Goal: Use online tool/utility: Utilize a website feature to perform a specific function

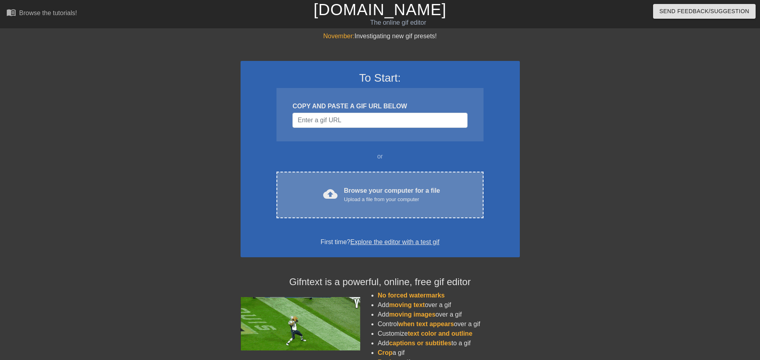
click at [337, 191] on span "cloud_upload" at bounding box center [330, 194] width 14 height 14
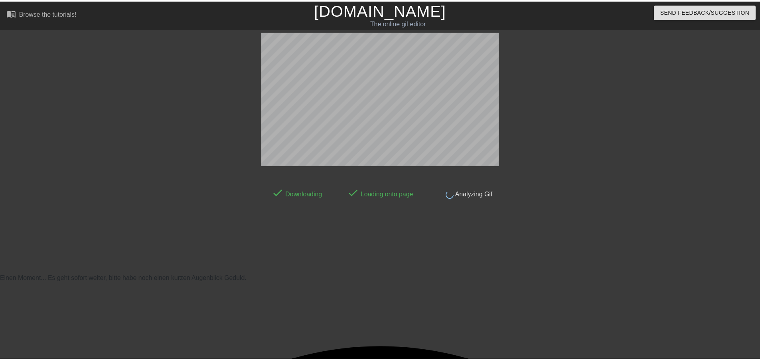
scroll to position [1, 0]
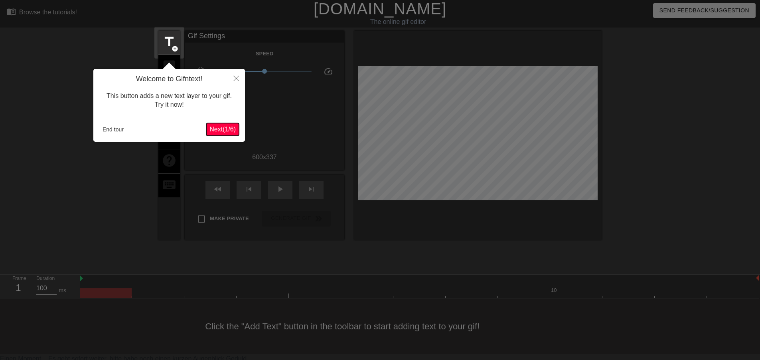
click at [226, 129] on span "Next ( 1 / 6 )" at bounding box center [222, 129] width 26 height 7
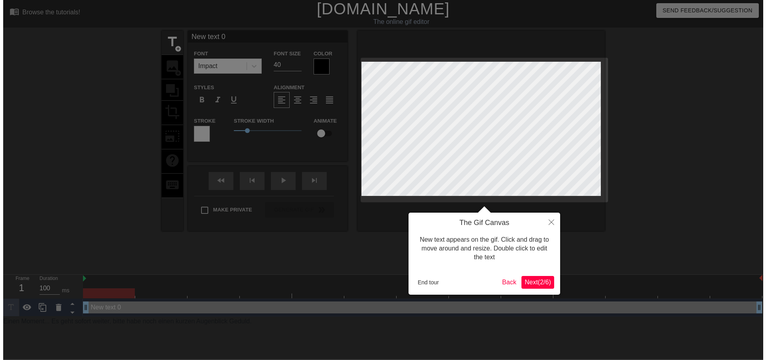
scroll to position [0, 0]
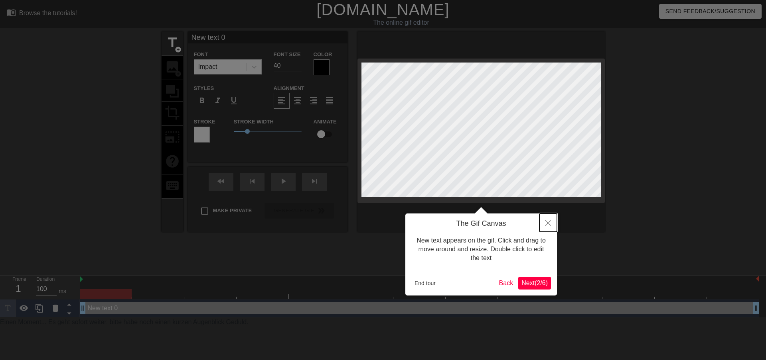
click at [551, 223] on button "Close" at bounding box center [548, 223] width 18 height 18
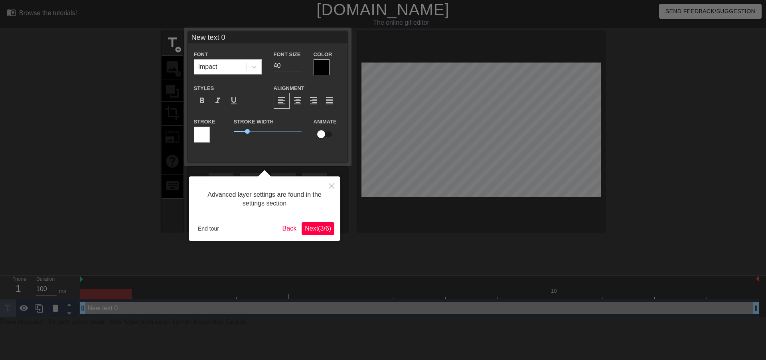
click at [311, 230] on span "Next ( 3 / 6 )" at bounding box center [318, 228] width 26 height 7
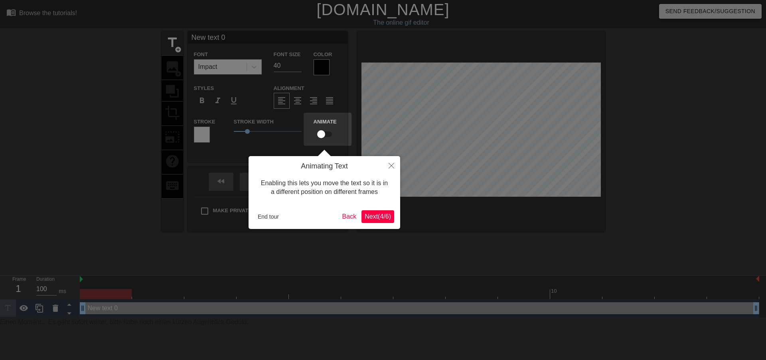
click at [371, 222] on button "Next ( 4 / 6 )" at bounding box center [377, 217] width 33 height 13
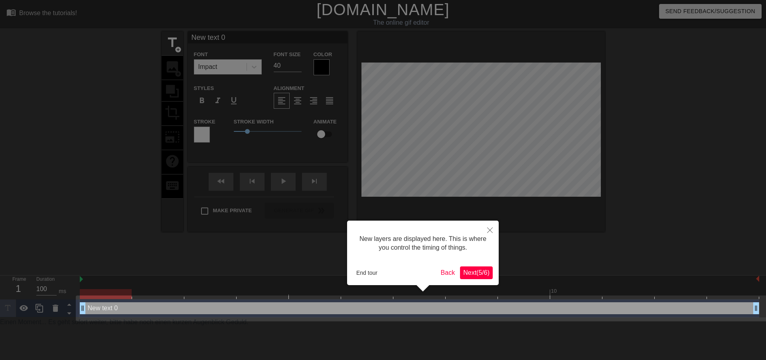
click at [477, 271] on span "Next ( 5 / 6 )" at bounding box center [476, 273] width 26 height 7
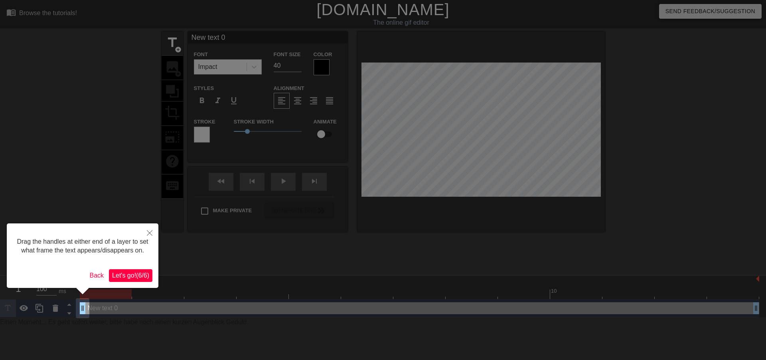
click at [145, 276] on span "Let's go! ( 6 / 6 )" at bounding box center [130, 275] width 37 height 7
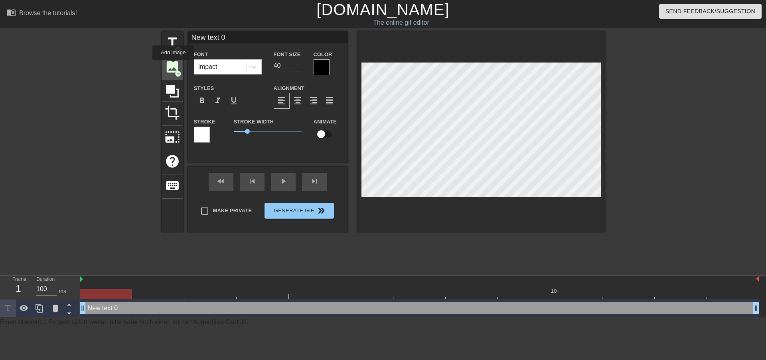
click at [173, 65] on span "image" at bounding box center [172, 66] width 15 height 15
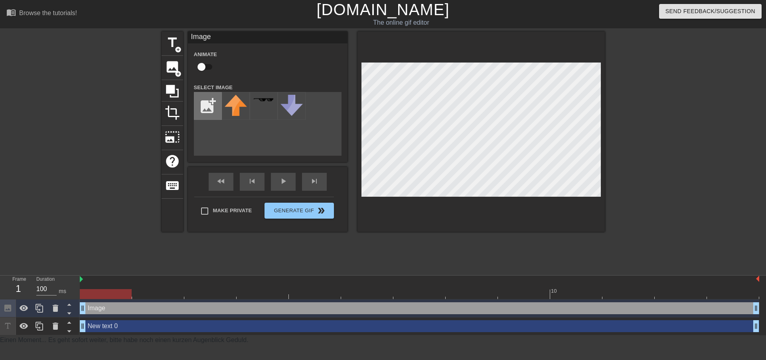
click at [205, 105] on input "file" at bounding box center [207, 106] width 27 height 27
type input "C:\fakepath\red-transparent-heart-sticker-cartoon-beating-73iwjvoflpaparwe.gif"
click at [234, 106] on img at bounding box center [236, 106] width 22 height 22
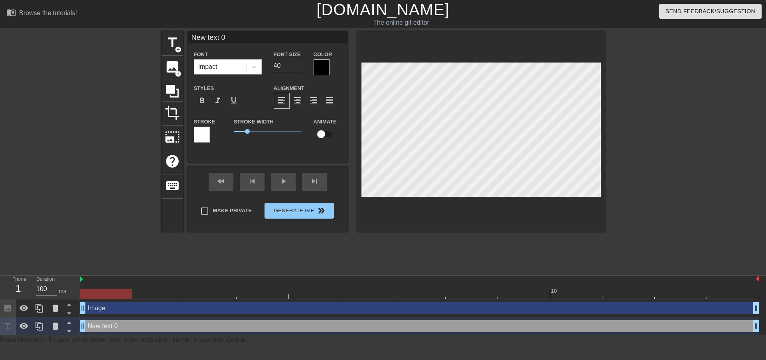
drag, startPoint x: 356, startPoint y: 115, endPoint x: 330, endPoint y: 156, distance: 48.7
click at [330, 156] on div "New text 0 Font Impact Font Size 40 Color Styles format_bold format_italic form…" at bounding box center [268, 97] width 160 height 131
click at [48, 327] on div at bounding box center [55, 327] width 16 height 18
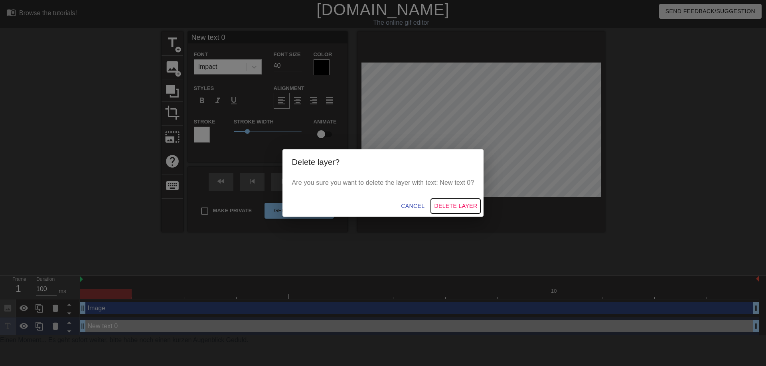
click at [454, 203] on span "Delete Layer" at bounding box center [455, 206] width 43 height 10
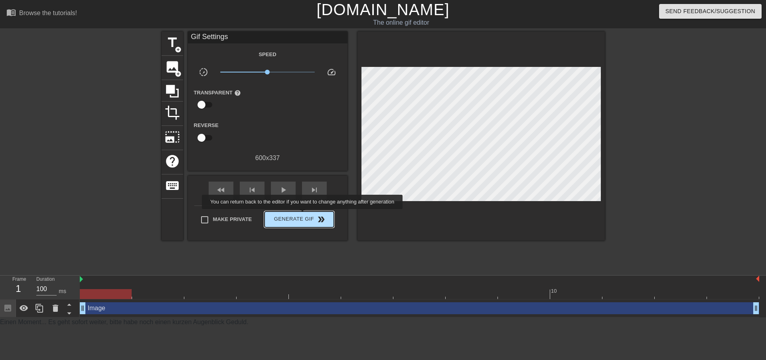
click at [301, 219] on span "Generate Gif double_arrow" at bounding box center [299, 220] width 63 height 10
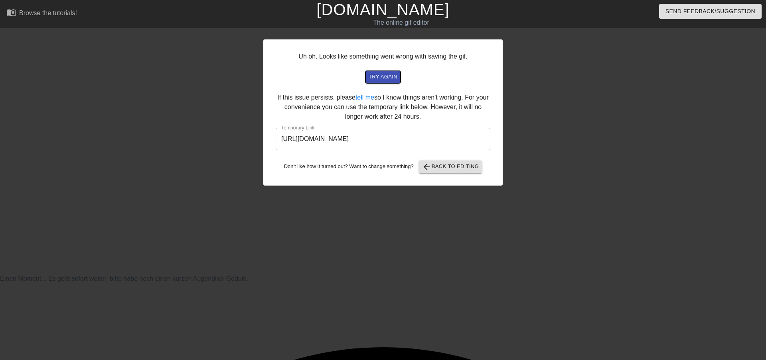
click at [390, 81] on span "try again" at bounding box center [382, 77] width 29 height 9
click at [423, 143] on input "[URL][DOMAIN_NAME]" at bounding box center [383, 139] width 215 height 22
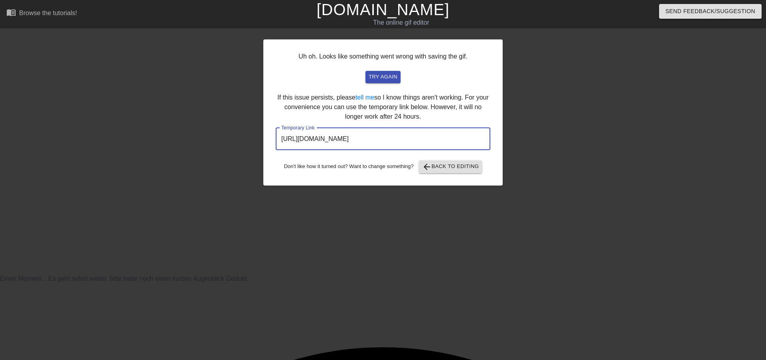
click at [423, 143] on input "[URL][DOMAIN_NAME]" at bounding box center [383, 139] width 215 height 22
